Goal: Participate in discussion: Engage in conversation with other users on a specific topic

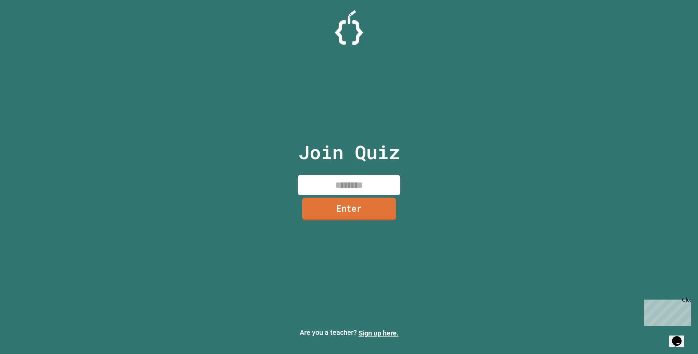
click at [371, 206] on link "Enter" at bounding box center [349, 209] width 94 height 23
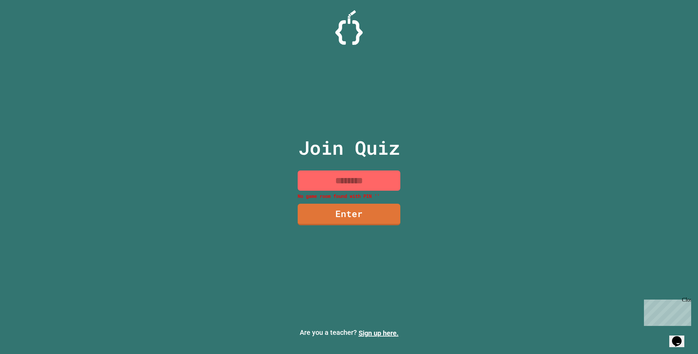
click at [369, 181] on input at bounding box center [349, 180] width 103 height 20
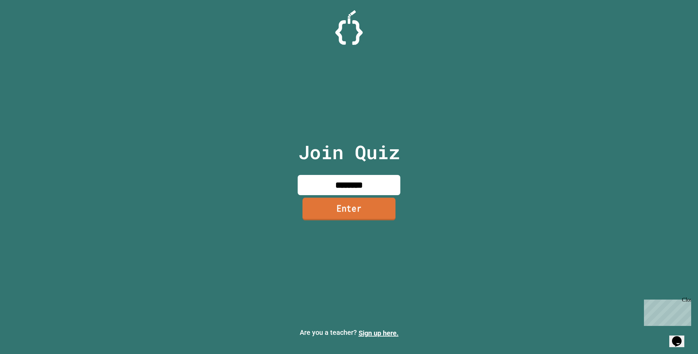
type input "********"
click at [361, 205] on link "Enter" at bounding box center [348, 209] width 93 height 23
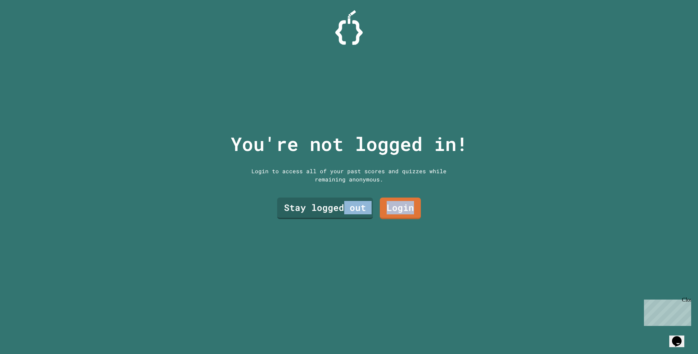
drag, startPoint x: 341, startPoint y: 206, endPoint x: 411, endPoint y: 218, distance: 70.5
click at [411, 218] on div "Stay logged out Login" at bounding box center [349, 208] width 151 height 28
drag, startPoint x: 411, startPoint y: 218, endPoint x: 403, endPoint y: 237, distance: 21.2
click at [403, 237] on div "You're not logged in! Login to access all of your past scores and quizzes while…" at bounding box center [349, 177] width 251 height 354
click at [385, 228] on div "You're not logged in! Login to access all of your past scores and quizzes while…" at bounding box center [349, 177] width 251 height 354
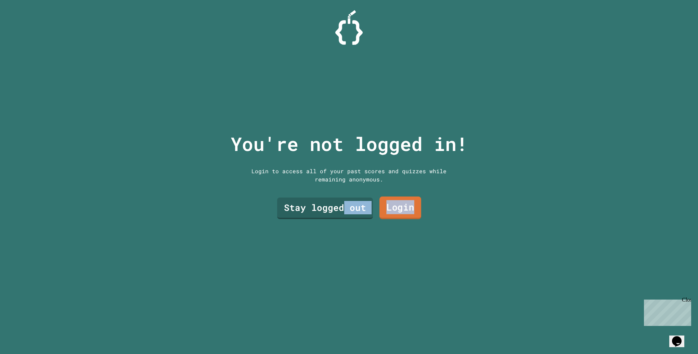
click at [394, 206] on link "Login" at bounding box center [400, 207] width 42 height 23
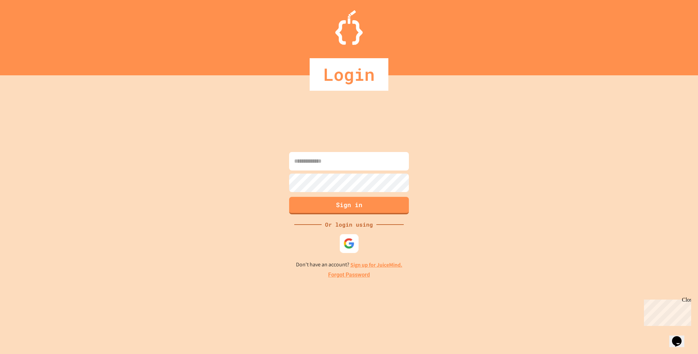
click at [341, 249] on div at bounding box center [349, 243] width 19 height 19
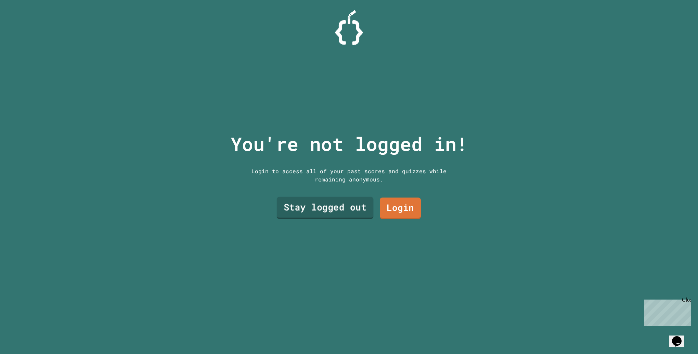
click at [302, 212] on link "Stay logged out" at bounding box center [325, 207] width 96 height 22
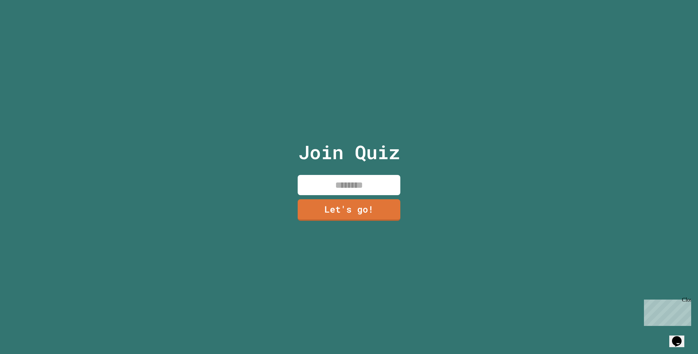
click at [312, 184] on input at bounding box center [349, 185] width 103 height 20
type input "*"
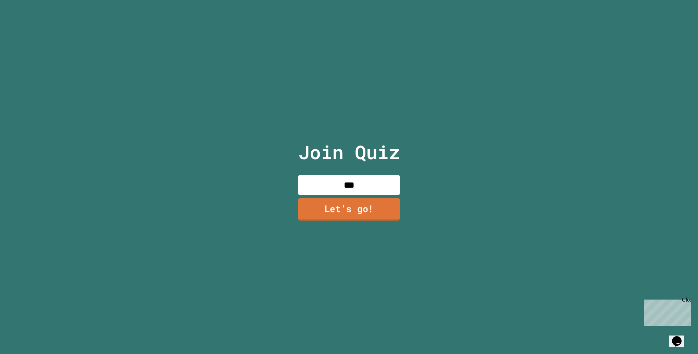
type input "***"
click at [377, 206] on link "Let's go!" at bounding box center [349, 209] width 103 height 23
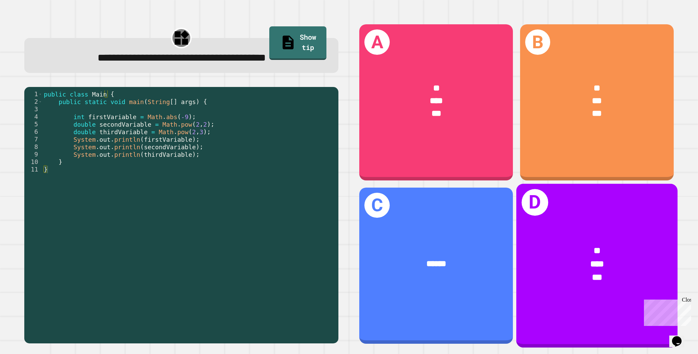
click at [558, 217] on div "D * *** ***" at bounding box center [596, 265] width 161 height 164
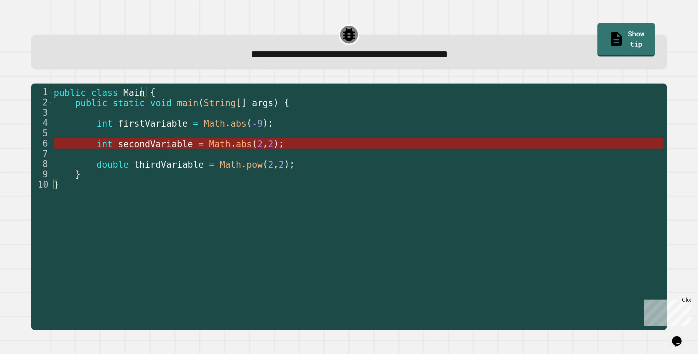
click at [268, 146] on span "2" at bounding box center [270, 144] width 5 height 10
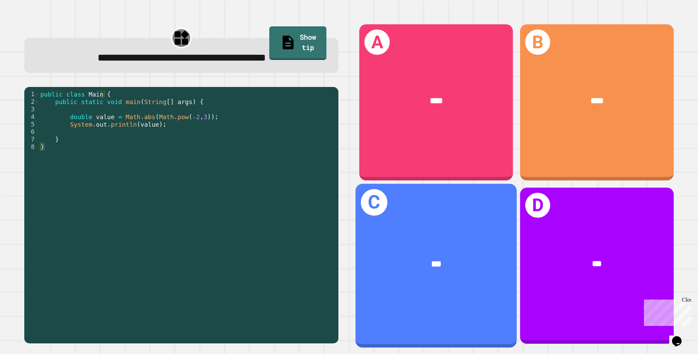
click at [440, 242] on div "***" at bounding box center [435, 263] width 161 height 49
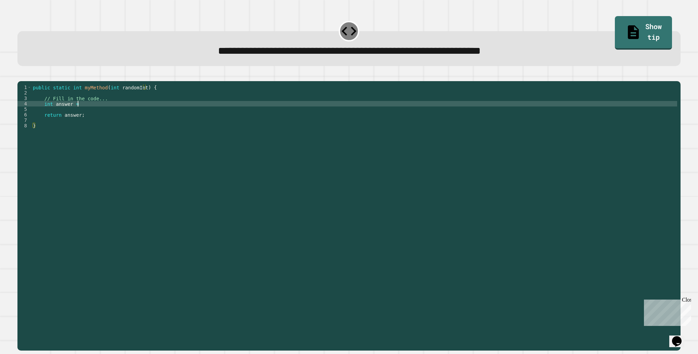
click at [92, 116] on div "public static int myMethod ( int randomInt ) { // Fill in the code... int answe…" at bounding box center [354, 208] width 646 height 246
type textarea "**********"
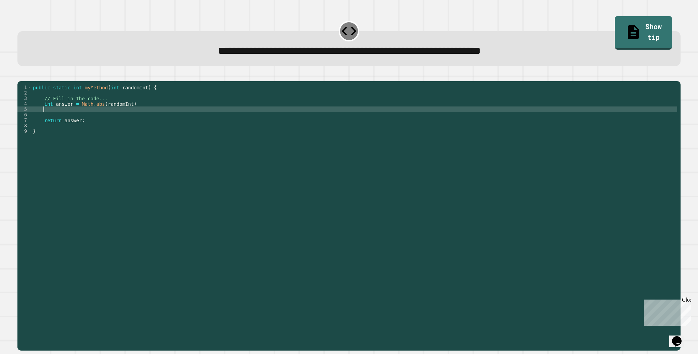
scroll to position [0, 0]
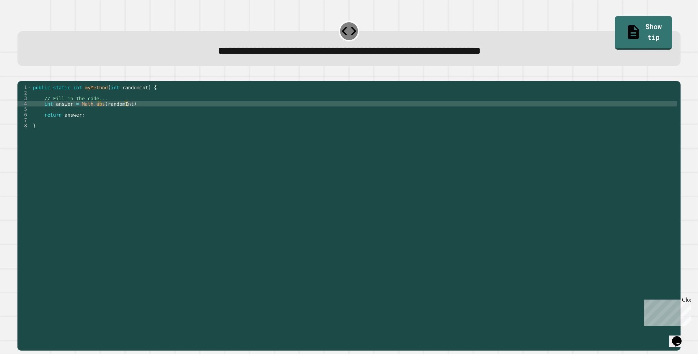
type textarea "**********"
click at [21, 76] on icon "button" at bounding box center [21, 76] width 0 height 0
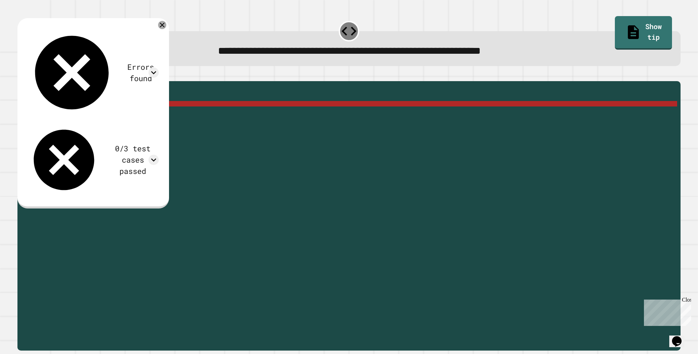
click at [166, 24] on icon at bounding box center [162, 25] width 8 height 8
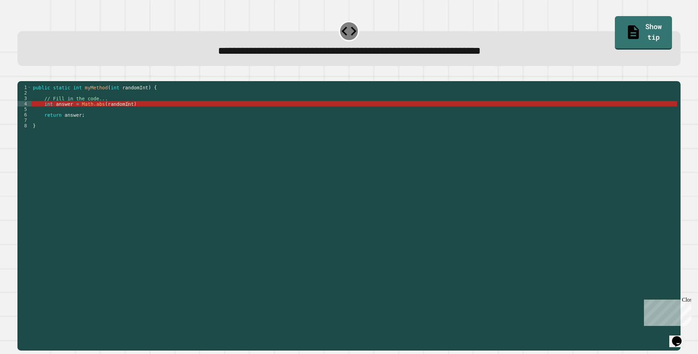
click at [140, 121] on div "public static int myMethod ( int randomInt ) { // Fill in the code... int answe…" at bounding box center [354, 208] width 646 height 246
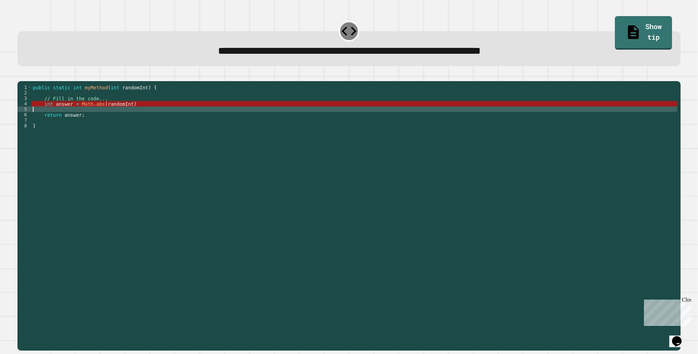
click at [144, 116] on div "public static int myMethod ( int randomInt ) { // Fill in the code... int answe…" at bounding box center [354, 208] width 646 height 246
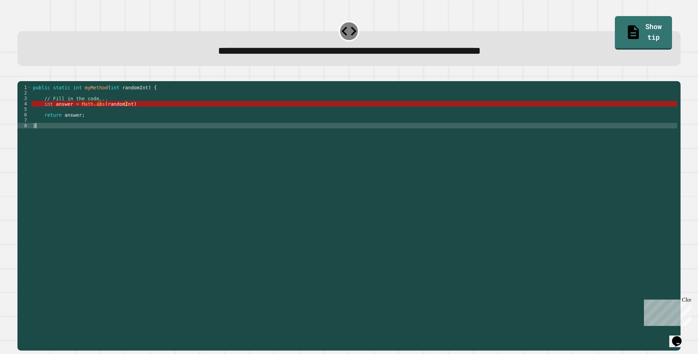
click at [80, 135] on div "public static int myMethod ( int randomInt ) { // Fill in the code... int answe…" at bounding box center [354, 208] width 646 height 246
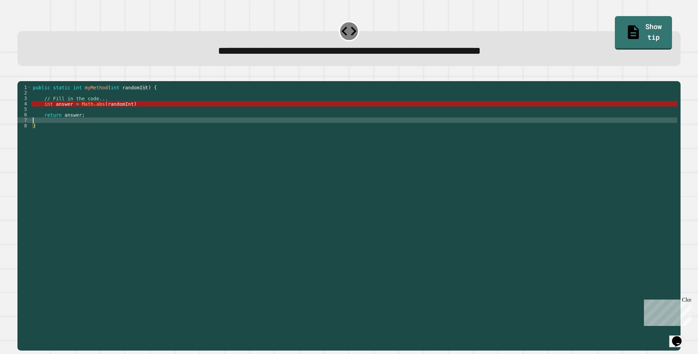
click at [83, 132] on div "public static int myMethod ( int randomInt ) { // Fill in the code... int answe…" at bounding box center [354, 208] width 646 height 246
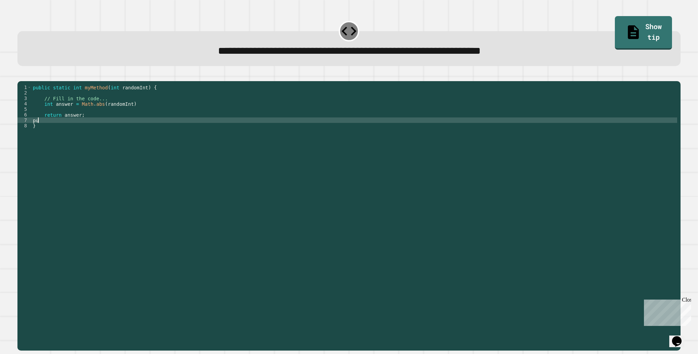
type textarea "*"
click at [119, 129] on div "public static int myMethod ( int randomInt ) { // Fill in the code... int answe…" at bounding box center [354, 208] width 646 height 246
click at [116, 130] on div "public static int myMethod ( int randomInt ) { // Fill in the code... int answe…" at bounding box center [354, 208] width 646 height 246
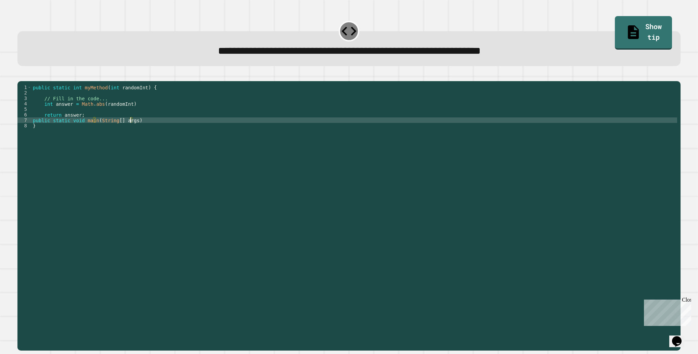
click at [31, 131] on div "public static int myMethod ( int randomInt ) { // Fill in the code... int answe…" at bounding box center [354, 208] width 646 height 246
type textarea "**********"
click at [147, 131] on div "public static int myMethod ( int randomInt ) { // Fill in the code... int answe…" at bounding box center [354, 208] width 646 height 246
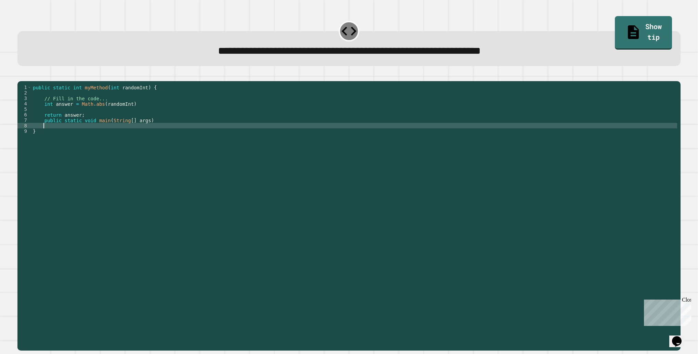
scroll to position [0, 0]
type textarea "*****"
drag, startPoint x: 104, startPoint y: 137, endPoint x: 70, endPoint y: 140, distance: 33.3
click at [70, 140] on div "public static int myMethod ( int randomInt ) { // Fill in the code... int answe…" at bounding box center [354, 208] width 646 height 246
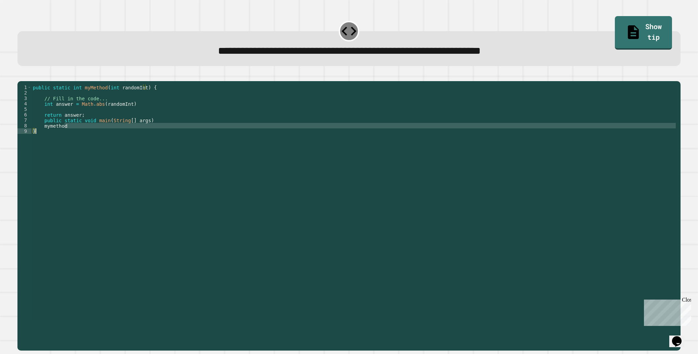
click at [72, 136] on div "public static int myMethod ( int randomInt ) { // Fill in the code... int answe…" at bounding box center [354, 202] width 646 height 235
drag, startPoint x: 70, startPoint y: 138, endPoint x: 67, endPoint y: 136, distance: 3.5
click at [67, 136] on div "public static int myMethod ( int randomInt ) { // Fill in the code... int answe…" at bounding box center [354, 208] width 646 height 246
type textarea "**********"
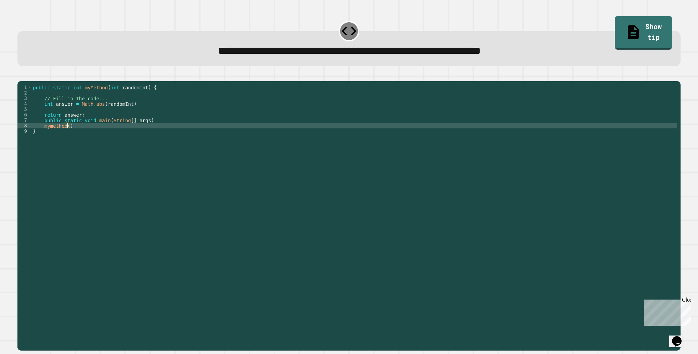
scroll to position [0, 2]
click at [97, 118] on div "public static int myMethod ( int randomInt ) { // Fill in the code... int answe…" at bounding box center [354, 208] width 646 height 246
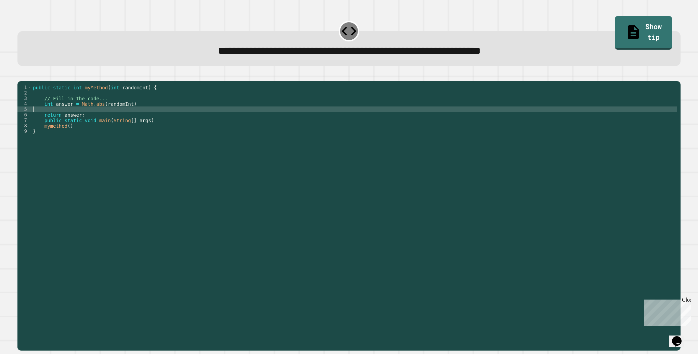
scroll to position [0, 0]
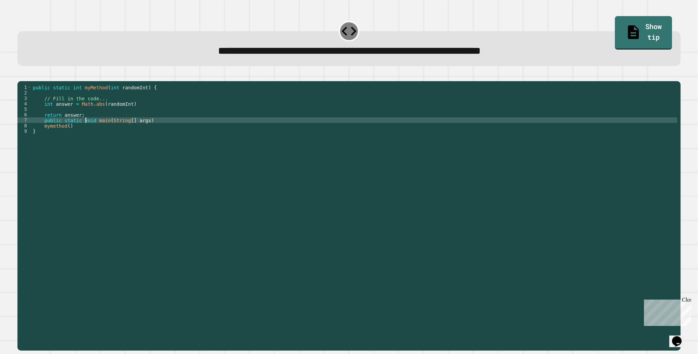
click at [87, 133] on div "public static int myMethod ( int randomInt ) { // Fill in the code... int answe…" at bounding box center [354, 208] width 646 height 246
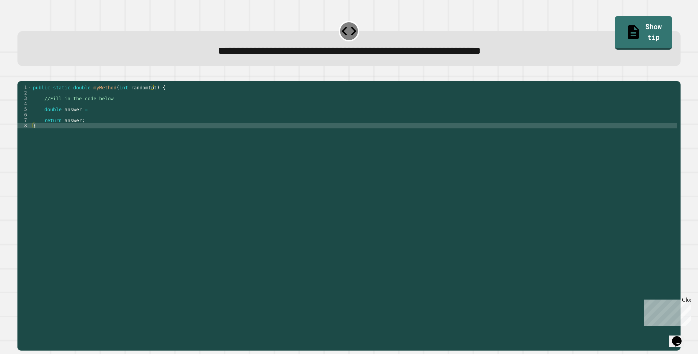
click at [115, 117] on div "public static double myMethod ( int randomInt ) { //Fill in the code below doub…" at bounding box center [354, 208] width 646 height 246
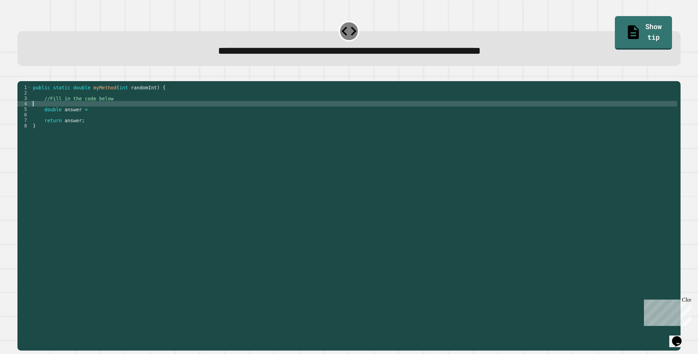
click at [108, 120] on div "public static double myMethod ( int randomInt ) { //Fill in the code below doub…" at bounding box center [354, 208] width 646 height 246
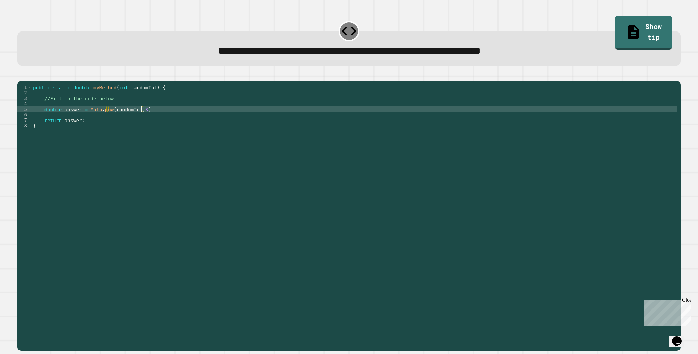
scroll to position [0, 8]
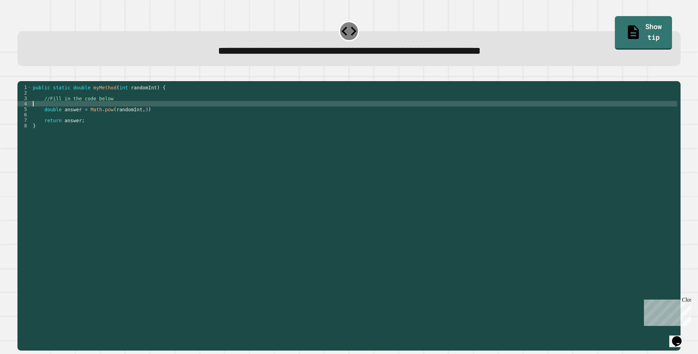
click at [69, 112] on div "public static double myMethod ( int randomInt ) { //Fill in the code below doub…" at bounding box center [354, 208] width 646 height 246
click at [111, 106] on div "public static double myMethod ( int randomInt ) { //Fill in the code below doub…" at bounding box center [354, 208] width 646 height 246
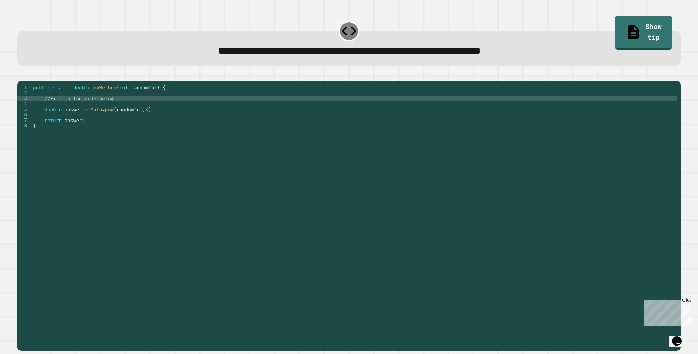
click at [21, 76] on icon "button" at bounding box center [21, 76] width 0 height 0
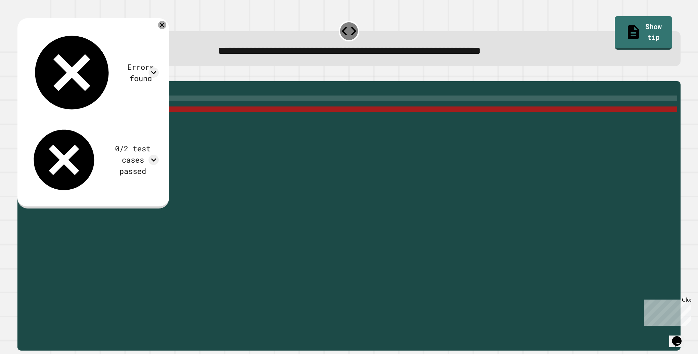
click at [166, 25] on icon at bounding box center [162, 25] width 8 height 8
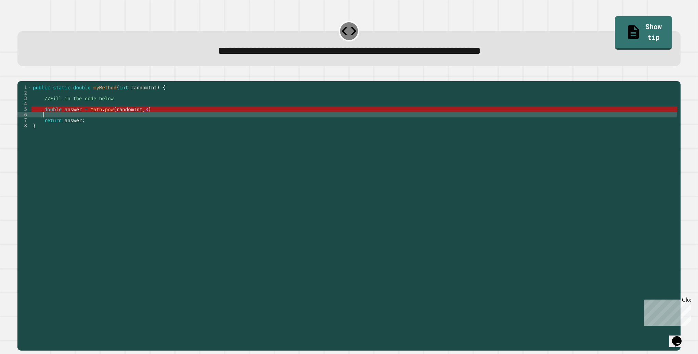
click at [137, 126] on div "public static double myMethod ( int randomInt ) { //Fill in the code below doub…" at bounding box center [354, 208] width 646 height 246
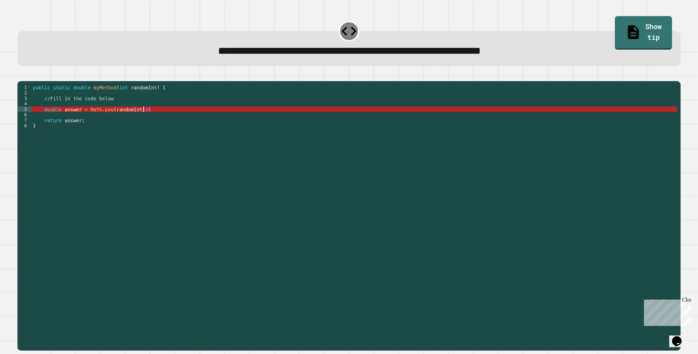
click at [145, 118] on div "public static double myMethod ( int randomInt ) { //Fill in the code below doub…" at bounding box center [354, 208] width 646 height 246
click at [114, 119] on div "public static double myMethod ( int randomInt ) { //Fill in the code below doub…" at bounding box center [354, 208] width 646 height 246
click at [147, 121] on div "public static double myMethod ( int randomInt ) { //Fill in the code below doub…" at bounding box center [354, 208] width 646 height 246
click at [157, 118] on div "public static double myMethod ( int randomInt ) { //Fill in the code below doub…" at bounding box center [354, 208] width 646 height 246
click at [144, 130] on div "public static double myMethod ( int randomInt ) { //Fill in the code below doub…" at bounding box center [354, 208] width 646 height 246
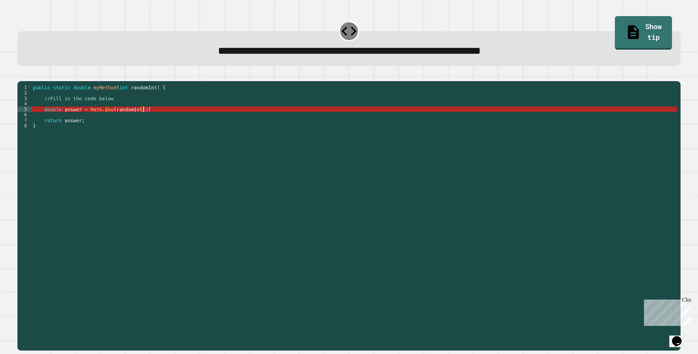
click at [155, 121] on div "public static double myMethod ( int randomInt ) { //Fill in the code below doub…" at bounding box center [354, 208] width 646 height 246
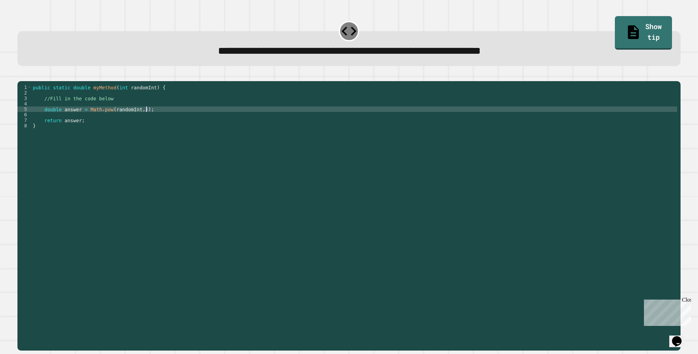
scroll to position [0, 8]
type textarea "**********"
click at [34, 81] on div at bounding box center [348, 77] width 663 height 8
click at [21, 76] on button "button" at bounding box center [21, 76] width 0 height 0
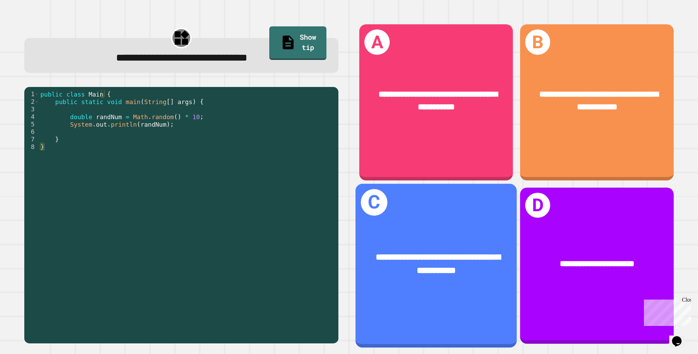
click at [425, 241] on div "**********" at bounding box center [435, 264] width 161 height 62
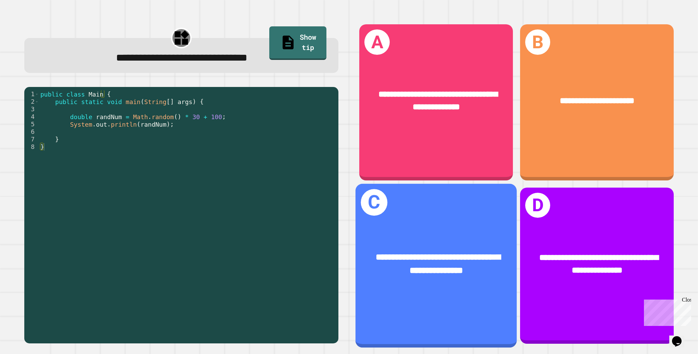
click at [438, 257] on div "**********" at bounding box center [437, 263] width 126 height 27
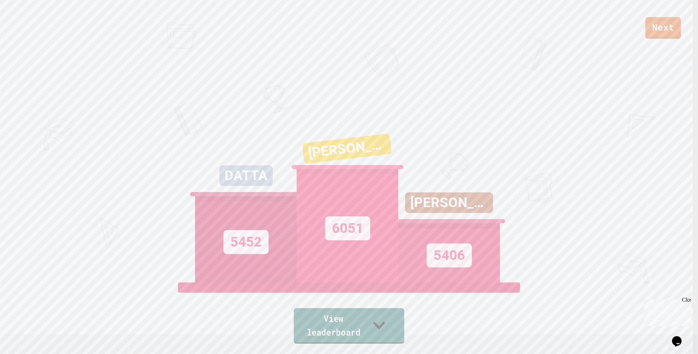
click at [379, 335] on link "View leaderboard" at bounding box center [349, 326] width 111 height 36
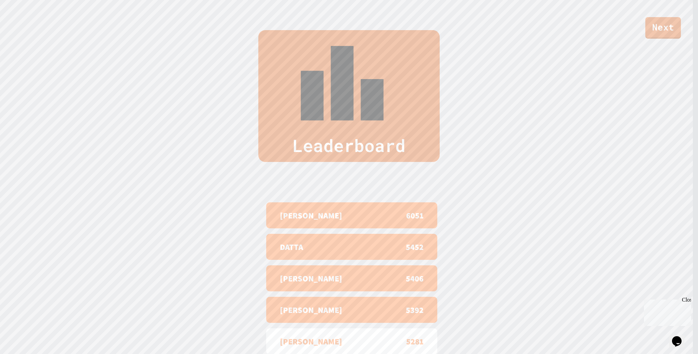
scroll to position [351, 0]
drag, startPoint x: 277, startPoint y: 239, endPoint x: 280, endPoint y: 250, distance: 10.8
click at [280, 303] on p "[PERSON_NAME]" at bounding box center [311, 309] width 62 height 12
click at [283, 303] on p "[PERSON_NAME]" at bounding box center [311, 309] width 62 height 12
click at [285, 303] on p "[PERSON_NAME]" at bounding box center [311, 309] width 62 height 12
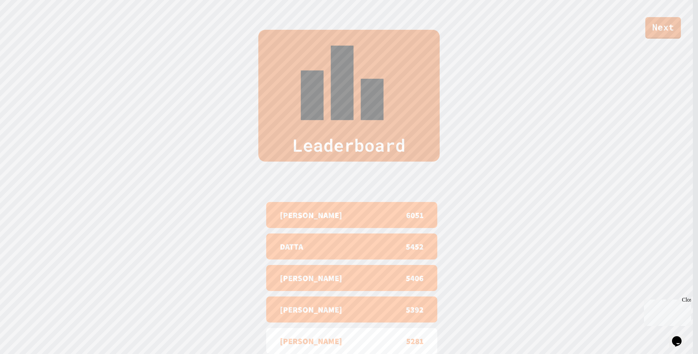
click at [285, 303] on p "[PERSON_NAME]" at bounding box center [311, 309] width 62 height 12
click at [286, 303] on p "[PERSON_NAME]" at bounding box center [311, 309] width 62 height 12
